Goal: Use online tool/utility: Utilize a website feature to perform a specific function

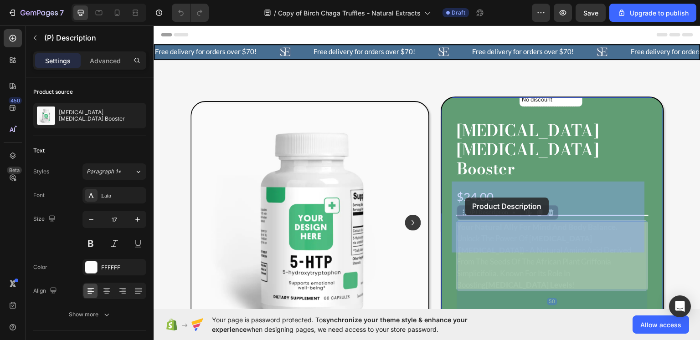
drag, startPoint x: 556, startPoint y: 234, endPoint x: 465, endPoint y: 197, distance: 98.3
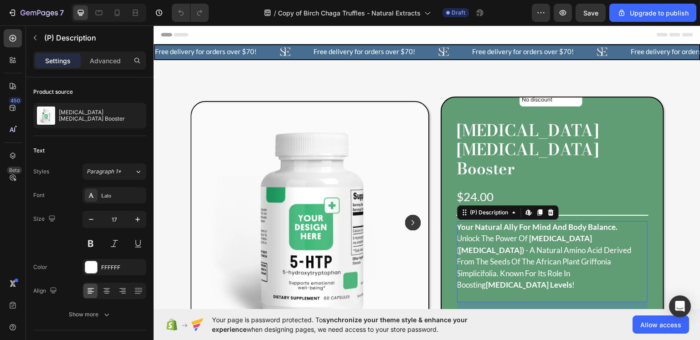
click at [492, 221] on div "Your natural ally for mind and body balance. Unlock the power of [MEDICAL_DATA]…" at bounding box center [552, 262] width 191 height 82
click at [463, 222] on strong "Your natural ally for mind and body balance." at bounding box center [537, 227] width 161 height 10
click at [558, 11] on button "button" at bounding box center [563, 13] width 18 height 18
